Goal: Information Seeking & Learning: Find specific fact

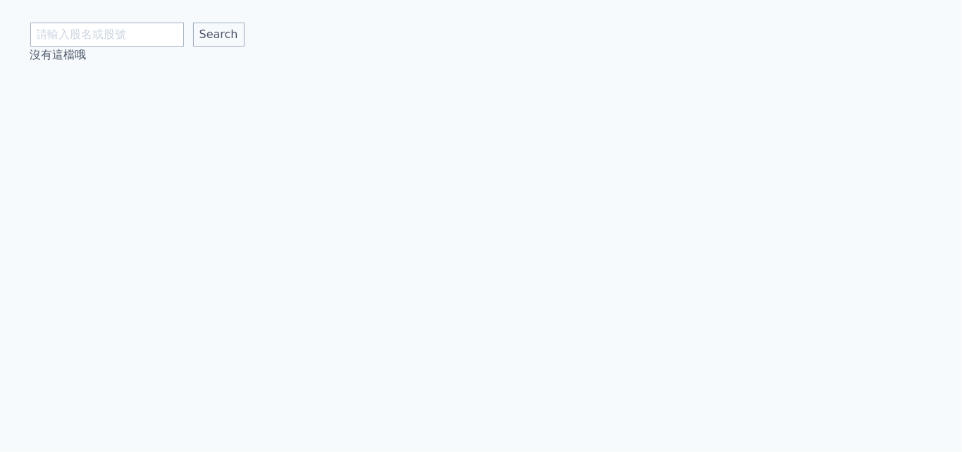
click at [147, 29] on body "Search 沒有這檔哦" at bounding box center [481, 226] width 962 height 452
type input "亞翔"
click at [193, 23] on input "Search" at bounding box center [218, 35] width 51 height 24
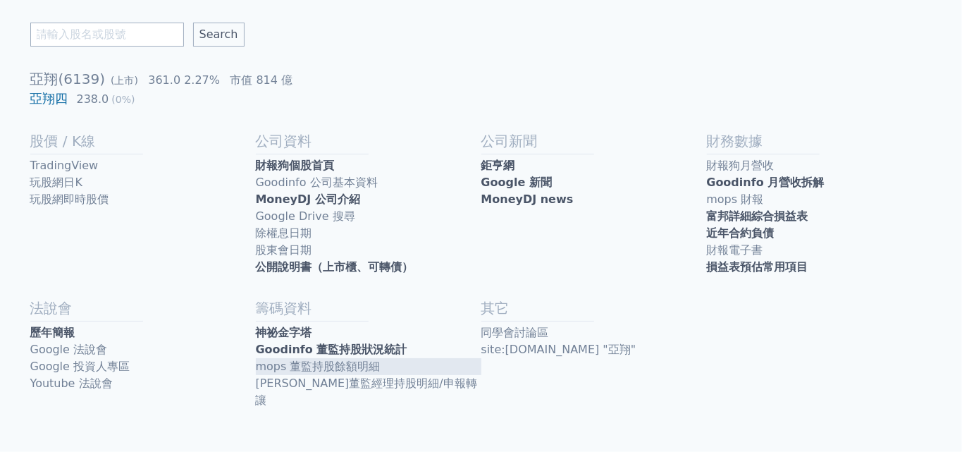
click at [403, 368] on link "mops 董監持股餘額明細" at bounding box center [368, 366] width 225 height 17
click at [321, 353] on link "Goodinfo 董監持股狀況統計" at bounding box center [368, 349] width 225 height 17
